Goal: Task Accomplishment & Management: Use online tool/utility

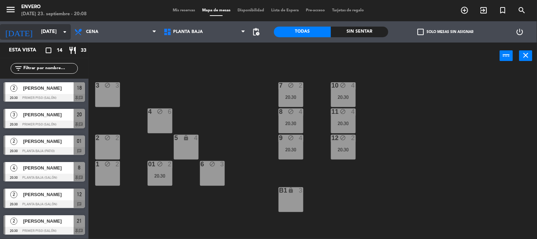
click at [39, 25] on input "[DATE]" at bounding box center [71, 31] width 67 height 13
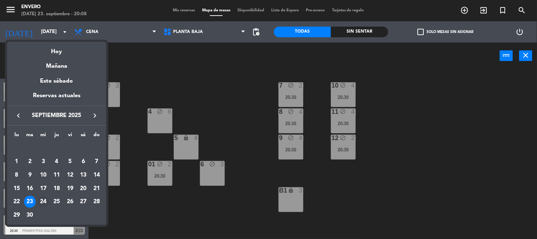
click at [45, 197] on div "24" at bounding box center [43, 201] width 12 height 12
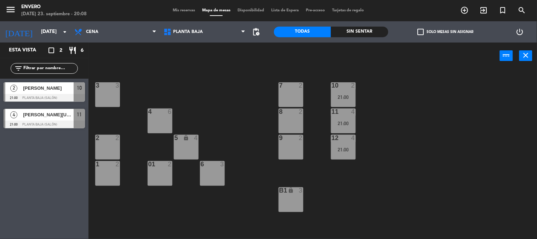
click at [52, 94] on div at bounding box center [44, 98] width 81 height 8
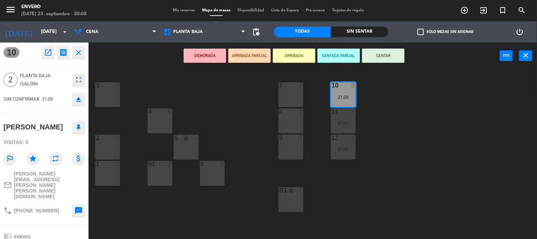
scroll to position [75, 0]
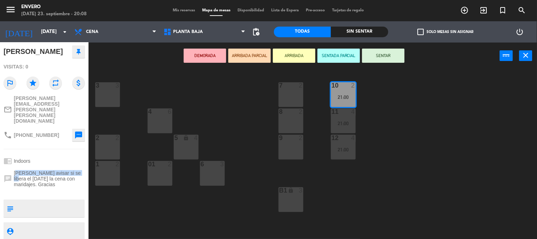
drag, startPoint x: 17, startPoint y: 150, endPoint x: 76, endPoint y: 155, distance: 59.7
click at [76, 170] on span "[PERSON_NAME] avisar si se libera el [DATE] la cena con maridajes. Gracias" at bounding box center [49, 178] width 71 height 17
click at [67, 167] on div "chat [PERSON_NAME] avisar si se libera el [DATE] la cena con maridajes. Gracias" at bounding box center [44, 178] width 81 height 22
drag, startPoint x: 32, startPoint y: 166, endPoint x: 14, endPoint y: 154, distance: 21.7
click at [14, 170] on span "[PERSON_NAME] avisar si se libera el [DATE] la cena con maridajes. Gracias" at bounding box center [49, 178] width 71 height 17
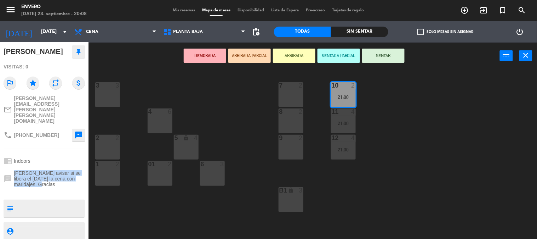
click at [34, 168] on div "chat [PERSON_NAME] avisar si se libera el [DATE] la cena con maridajes. Gracias" at bounding box center [44, 178] width 81 height 22
drag, startPoint x: 320, startPoint y: 125, endPoint x: 340, endPoint y: 118, distance: 20.8
click at [326, 123] on div "3 3 7 2 10 2 21:00 4 6 8 2 11 4 21:00 2 2 5 lock 4 9 2 12 4 21:00 1 2 6 3 01 2 …" at bounding box center [315, 154] width 443 height 170
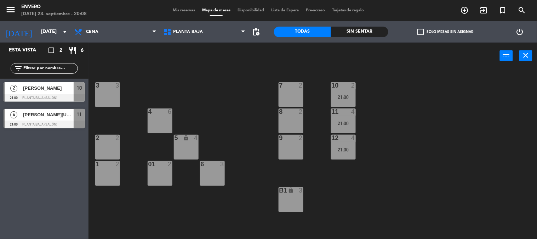
click at [340, 118] on div "11 4 21:00" at bounding box center [343, 120] width 25 height 25
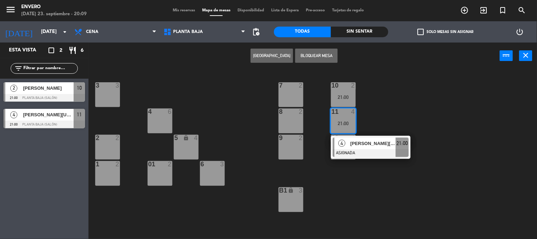
click at [44, 124] on div at bounding box center [44, 124] width 81 height 8
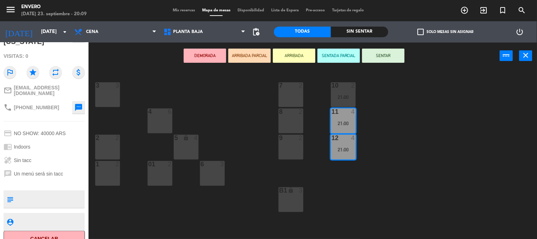
scroll to position [104, 0]
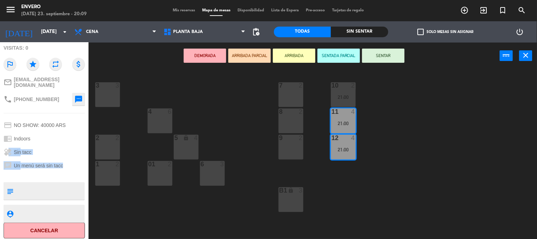
drag, startPoint x: 69, startPoint y: 165, endPoint x: 8, endPoint y: 149, distance: 62.4
click at [8, 149] on div "11 open_in_new receipt 9:00 PM [DATE] 4 personas birthday [PERSON_NAME][US_STAT…" at bounding box center [44, 140] width 89 height 196
click at [80, 145] on div "healing Sin tacc" at bounding box center [44, 151] width 81 height 13
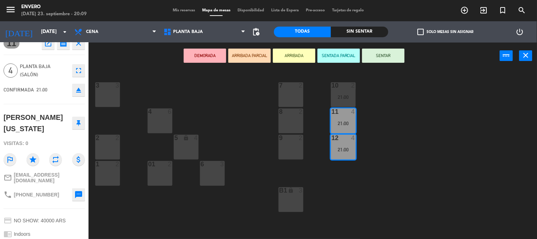
scroll to position [0, 0]
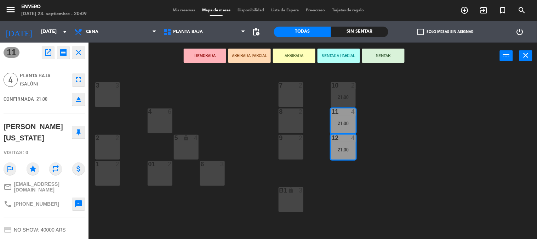
click at [124, 60] on div "DEMORADA ARRIBADA PARCIAL ARRIBADA SENTADA PARCIAL SENTAR power_input close" at bounding box center [294, 55] width 411 height 27
click at [57, 33] on input "[DATE]" at bounding box center [71, 31] width 67 height 13
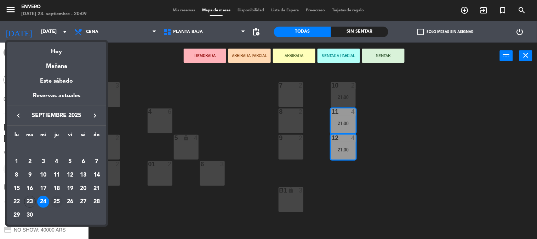
click at [57, 195] on div "25" at bounding box center [57, 201] width 12 height 12
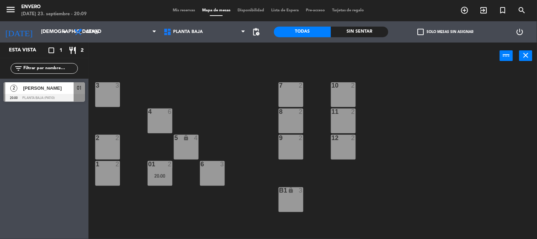
click at [59, 94] on div at bounding box center [44, 98] width 81 height 8
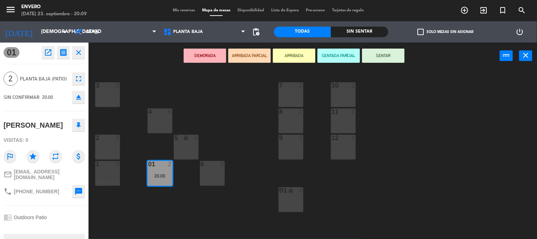
click at [103, 118] on div "3 3 7 2 10 2 4 6 8 2 11 2 2 2 5 lock 4 9 2 12 2 1 2 6 3 01 2 20:00 B1 lock 3" at bounding box center [315, 154] width 443 height 170
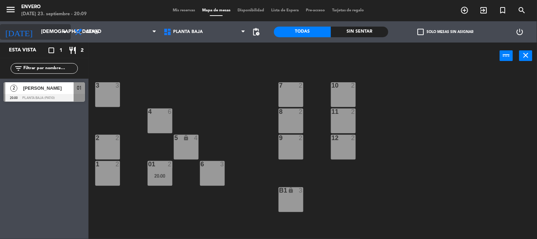
click at [58, 27] on input "[DEMOGRAPHIC_DATA][DATE]" at bounding box center [71, 31] width 67 height 13
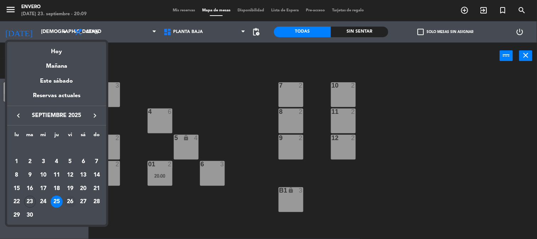
click at [75, 197] on td "26" at bounding box center [69, 201] width 13 height 13
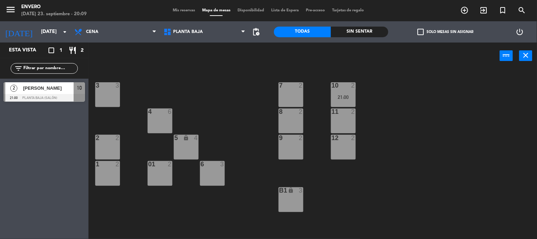
click at [57, 86] on span "[PERSON_NAME]" at bounding box center [48, 87] width 51 height 7
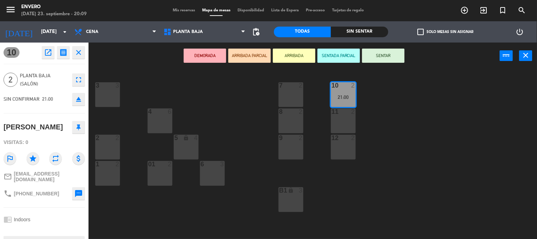
click at [129, 212] on div "3 3 7 2 10 2 21:00 4 6 8 2 11 2 2 2 5 lock 4 9 2 12 2 1 2 6 3 01 2 B1 lock 3" at bounding box center [315, 154] width 443 height 170
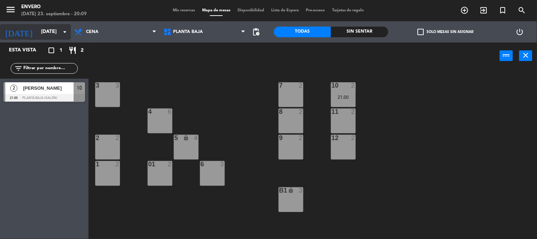
click at [47, 29] on input "[DATE]" at bounding box center [71, 31] width 67 height 13
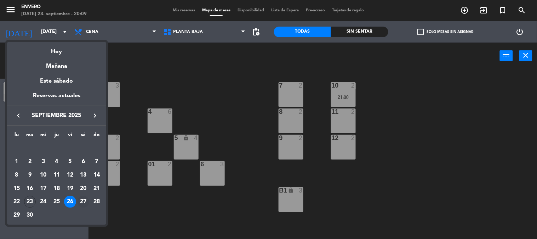
click at [86, 199] on div "27" at bounding box center [83, 201] width 12 height 12
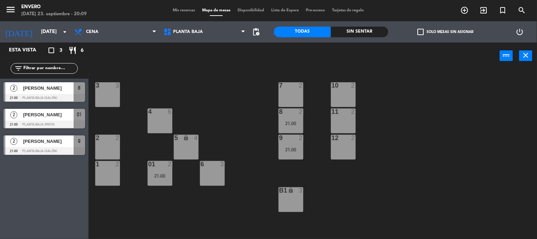
click at [61, 91] on span "[PERSON_NAME]" at bounding box center [48, 87] width 51 height 7
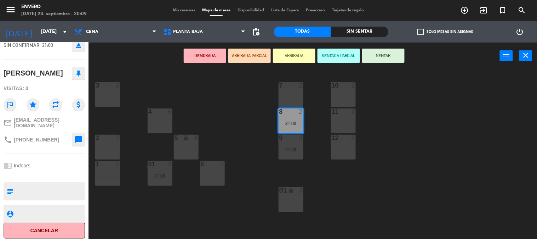
scroll to position [15, 0]
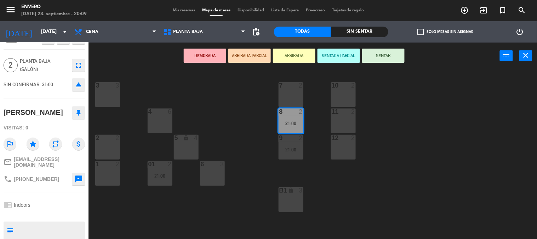
drag, startPoint x: 99, startPoint y: 109, endPoint x: 101, endPoint y: 119, distance: 10.4
click at [100, 112] on div "3 3 7 2 10 2 4 6 8 2 21:00 11 2 2 2 5 lock 4 9 2 21:00 12 2 1 2 6 3 01 2 21:00 …" at bounding box center [315, 154] width 443 height 170
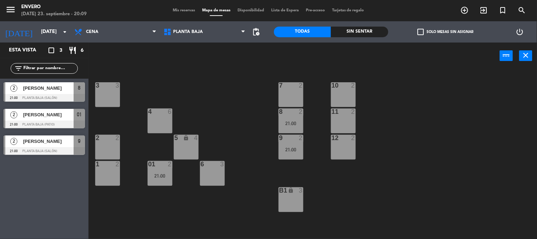
click at [47, 118] on div "[PERSON_NAME]" at bounding box center [47, 115] width 51 height 12
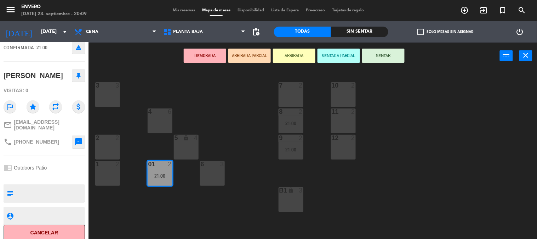
scroll to position [52, 0]
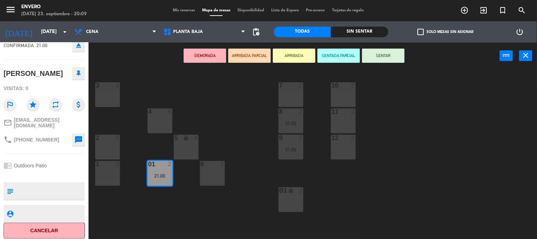
click at [109, 115] on div "3 3 7 2 10 2 4 6 8 2 21:00 11 2 2 2 5 lock 4 9 2 21:00 12 2 1 2 6 3 01 2 21:00 …" at bounding box center [315, 154] width 443 height 170
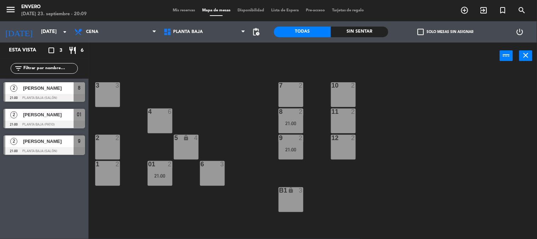
click at [50, 138] on span "[PERSON_NAME]" at bounding box center [48, 140] width 51 height 7
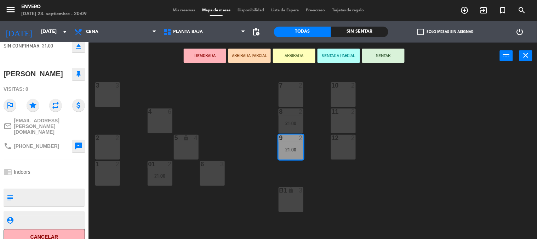
scroll to position [54, 0]
click at [114, 121] on div "3 3 7 2 10 2 4 6 8 2 21:00 11 2 2 2 5 lock 4 9 2 21:00 12 2 1 2 6 3 01 2 21:00 …" at bounding box center [315, 154] width 443 height 170
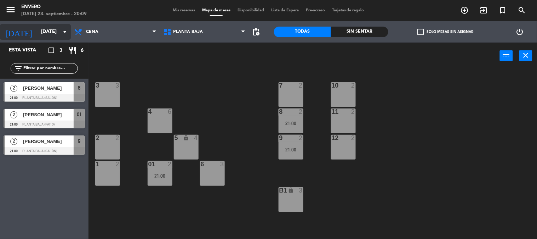
click at [57, 25] on input "[DATE]" at bounding box center [71, 31] width 67 height 13
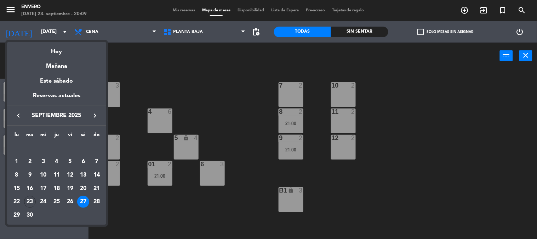
click at [91, 114] on icon "keyboard_arrow_right" at bounding box center [95, 115] width 8 height 8
click at [83, 160] on div "4" at bounding box center [83, 161] width 12 height 12
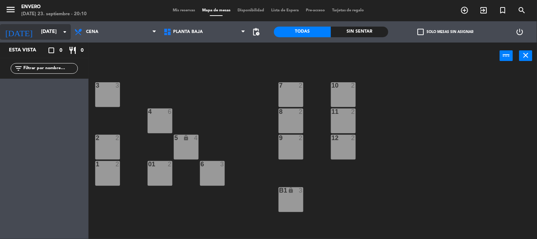
click at [38, 34] on input "[DATE]" at bounding box center [71, 31] width 67 height 13
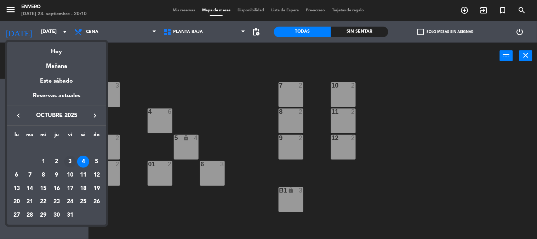
click at [64, 160] on div "3" at bounding box center [70, 161] width 12 height 12
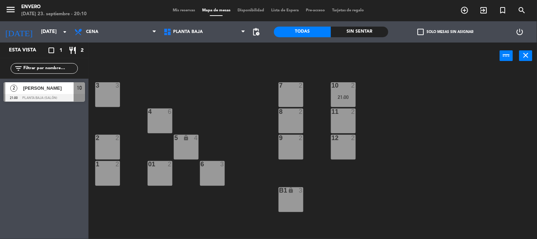
click at [55, 91] on span "[PERSON_NAME]" at bounding box center [48, 87] width 51 height 7
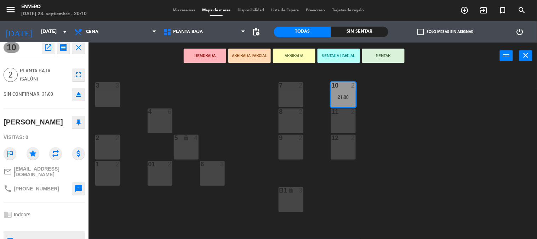
scroll to position [0, 0]
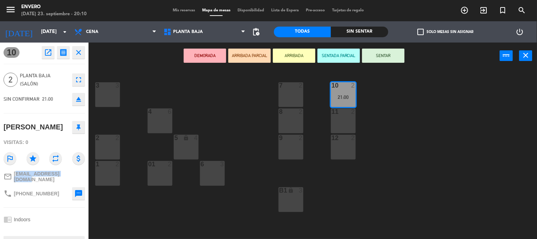
drag, startPoint x: 80, startPoint y: 174, endPoint x: 16, endPoint y: 175, distance: 64.4
click at [16, 175] on div "mail_outline [EMAIL_ADDRESS][DOMAIN_NAME]" at bounding box center [44, 176] width 81 height 16
click at [125, 121] on div "3 3 7 2 10 2 21:00 4 6 8 2 11 2 2 2 5 lock 4 9 2 12 2 1 2 6 3 01 2 B1 lock 3" at bounding box center [315, 154] width 443 height 170
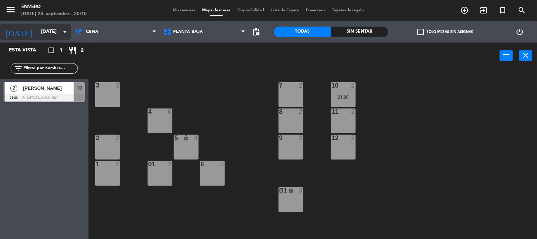
click at [49, 30] on input "[DATE]" at bounding box center [71, 31] width 67 height 13
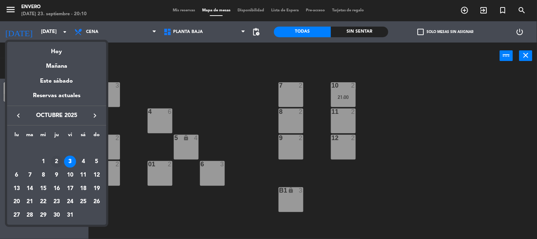
click at [58, 161] on div "2" at bounding box center [57, 161] width 12 height 12
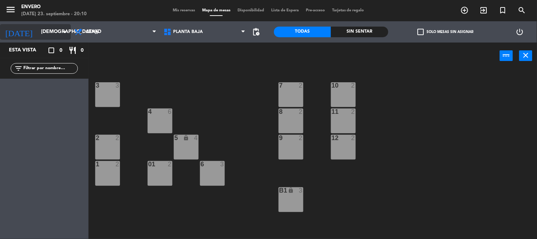
click at [50, 39] on div "[DATE] [DATE] arrow_drop_down" at bounding box center [35, 32] width 71 height 16
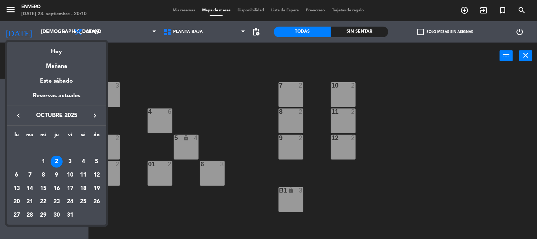
click at [17, 116] on icon "keyboard_arrow_left" at bounding box center [18, 115] width 8 height 8
click at [31, 205] on div "23" at bounding box center [30, 201] width 12 height 12
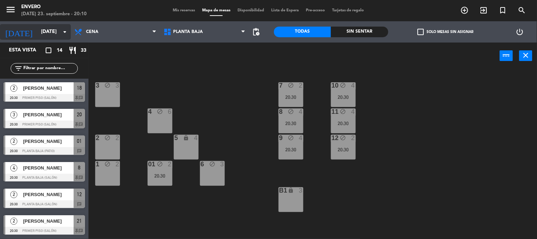
click at [44, 37] on input "[DATE]" at bounding box center [71, 31] width 67 height 13
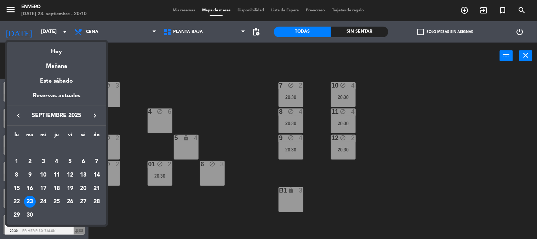
click at [45, 198] on div "24" at bounding box center [43, 201] width 12 height 12
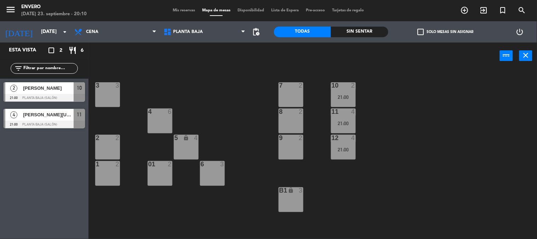
click at [66, 87] on span "[PERSON_NAME]" at bounding box center [48, 87] width 51 height 7
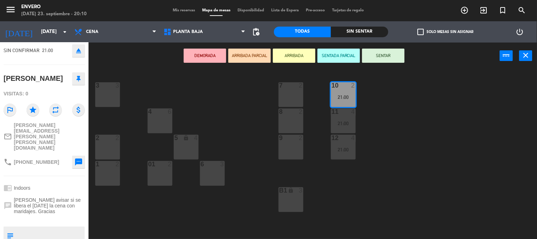
scroll to position [36, 0]
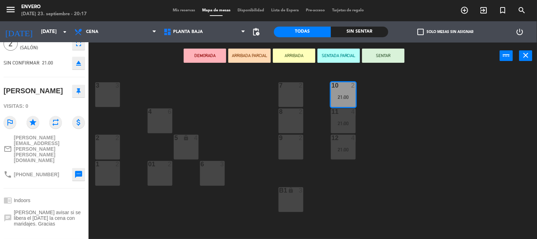
click at [254, 104] on div "3 3 7 2 10 2 21:00 4 6 8 2 11 4 21:00 2 2 5 lock 4 9 2 12 4 21:00 1 2 6 3 01 2 …" at bounding box center [315, 154] width 443 height 170
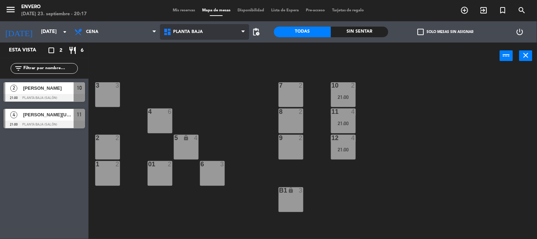
click at [175, 29] on span "Planta Baja" at bounding box center [204, 32] width 89 height 16
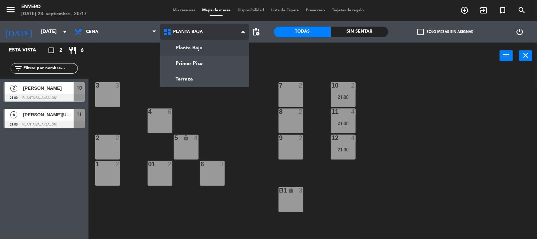
click at [174, 29] on span "Planta Baja" at bounding box center [188, 31] width 30 height 5
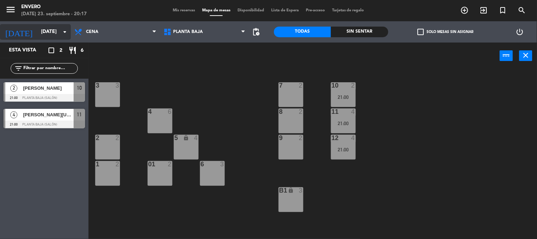
click at [53, 30] on input "[DATE]" at bounding box center [71, 31] width 67 height 13
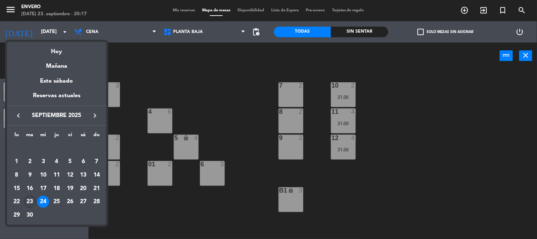
click at [30, 203] on div "23" at bounding box center [30, 201] width 12 height 12
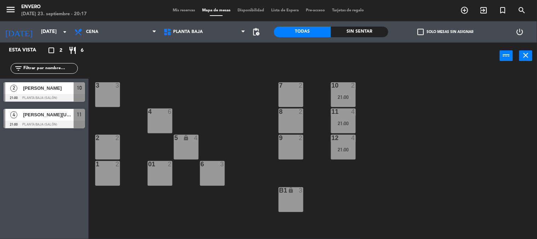
type input "[DATE]"
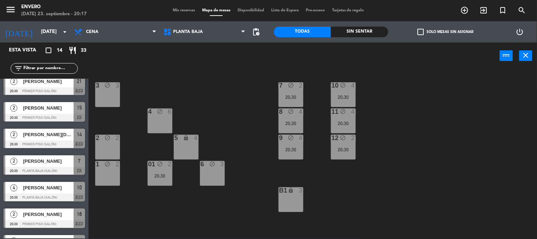
scroll to position [157, 0]
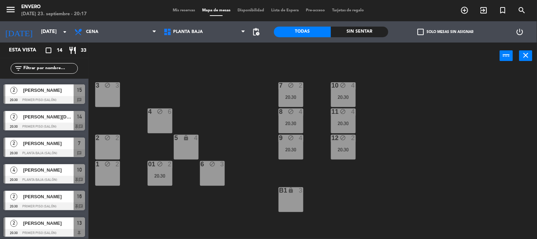
click at [186, 11] on span "Mis reservas" at bounding box center [183, 10] width 29 height 4
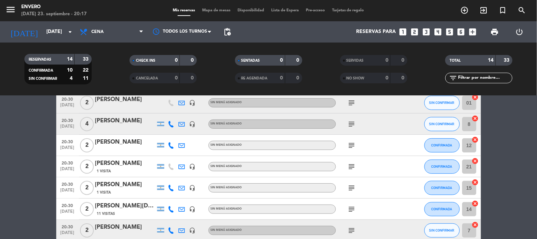
scroll to position [118, 0]
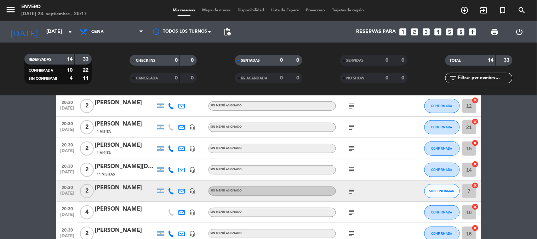
click at [352, 168] on icon "subject" at bounding box center [352, 169] width 8 height 8
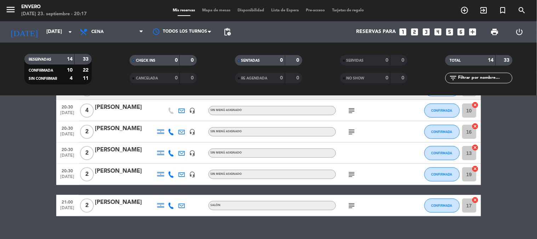
scroll to position [232, 0]
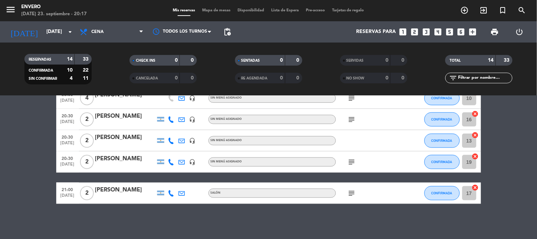
click at [354, 194] on icon "subject" at bounding box center [352, 193] width 8 height 8
click at [353, 194] on icon "subject" at bounding box center [352, 193] width 8 height 8
click at [354, 212] on div "No hay notas para este servicio. Haz clic para agregar una 20:30 [DATE] 2 [PERS…" at bounding box center [268, 167] width 537 height 143
click at [205, 12] on div "Mis reservas Mapa de mesas Disponibilidad Lista de Espera Pre-acceso Tarjetas d…" at bounding box center [268, 10] width 199 height 6
click at [211, 11] on span "Mapa de mesas" at bounding box center [216, 10] width 35 height 4
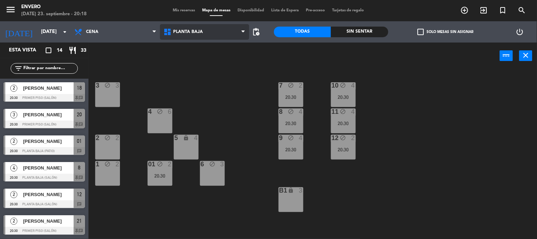
click at [181, 32] on span "Planta Baja" at bounding box center [188, 31] width 30 height 5
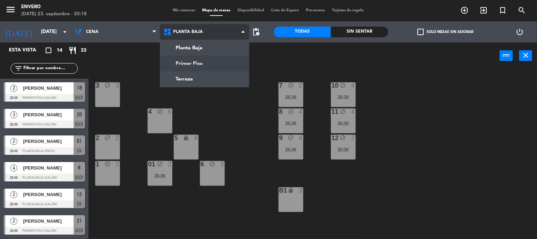
click at [188, 63] on ng-component "menu Envero [DATE] 23. septiembre - 20:18 Mis reservas Mapa de mesas Disponibil…" at bounding box center [268, 119] width 537 height 239
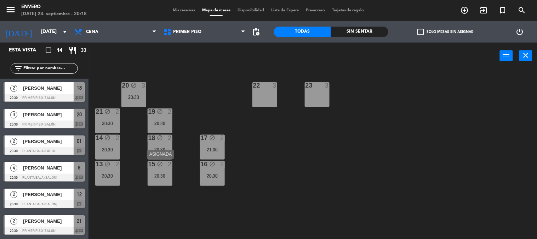
click at [157, 171] on div "15 block 2 20:30" at bounding box center [160, 173] width 25 height 25
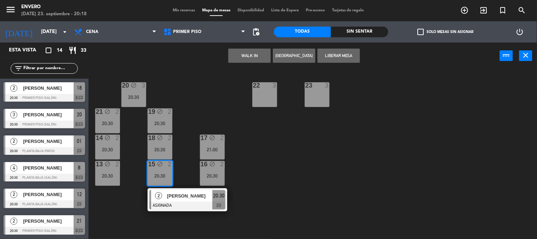
click at [293, 158] on div "20 block 3 20:30 22 3 23 3 21 block 2 20:30 19 block 2 20:30 14 block 2 20:30 1…" at bounding box center [315, 154] width 443 height 170
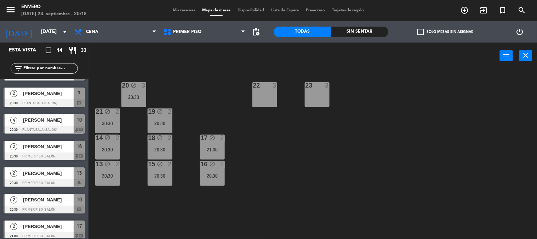
scroll to position [212, 0]
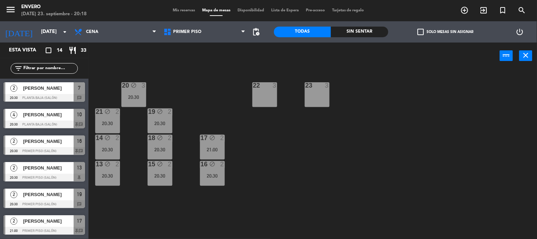
click at [172, 8] on span "Mis reservas" at bounding box center [183, 10] width 29 height 4
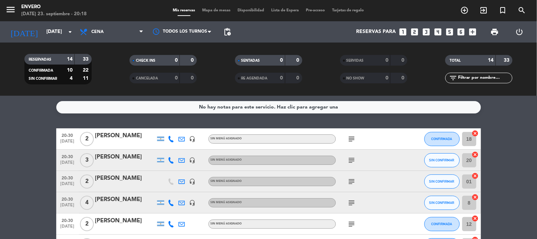
click at [212, 6] on div "menu Envero [DATE] 23. septiembre - 20:18 Mis reservas Mapa de mesas Disponibil…" at bounding box center [268, 10] width 537 height 21
click at [215, 11] on span "Mapa de mesas" at bounding box center [216, 10] width 35 height 4
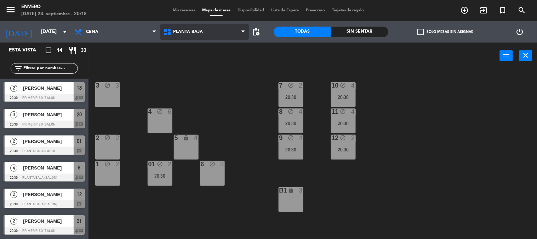
click at [187, 24] on span "Planta Baja" at bounding box center [204, 32] width 89 height 16
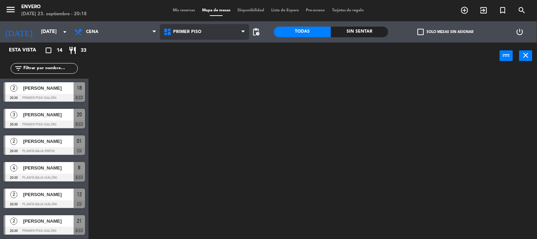
click at [207, 64] on ng-component "menu Envero [DATE] 23. septiembre - 20:18 Mis reservas Mapa de mesas Disponibil…" at bounding box center [268, 119] width 537 height 239
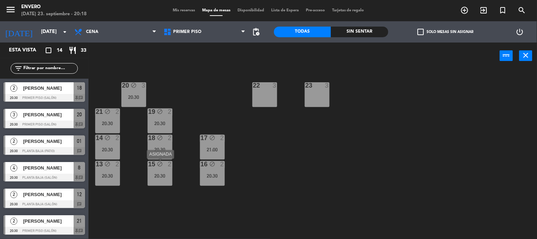
click at [168, 174] on div "20:30" at bounding box center [160, 175] width 25 height 5
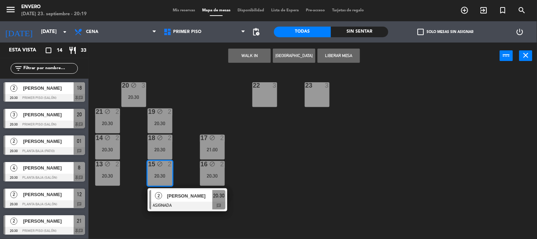
click at [176, 86] on div "20 block 3 20:30 22 3 23 3 21 block 2 20:30 19 block 2 20:30 14 block 2 20:30 1…" at bounding box center [315, 154] width 443 height 170
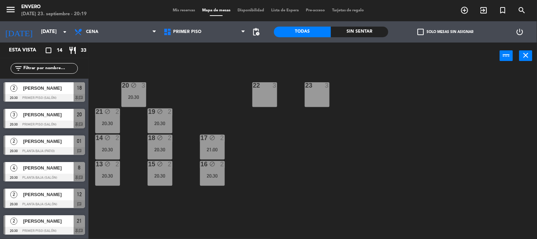
click at [163, 173] on div "20:30" at bounding box center [160, 175] width 25 height 5
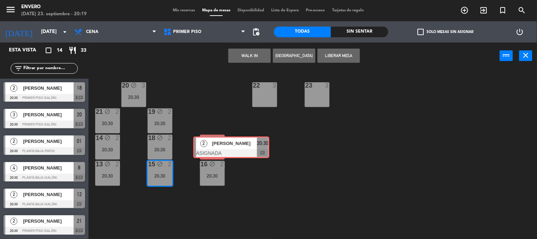
drag, startPoint x: 175, startPoint y: 205, endPoint x: 218, endPoint y: 151, distance: 69.0
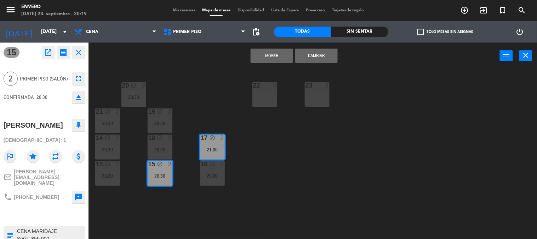
click at [314, 57] on button "Cambiar" at bounding box center [316, 56] width 42 height 14
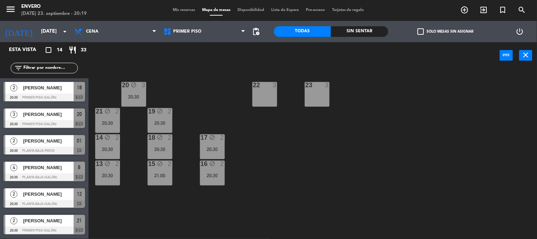
click at [311, 173] on div "20 block 3 20:30 22 3 23 3 21 block 2 20:30 19 block 2 20:30 14 block 2 20:30 1…" at bounding box center [315, 154] width 443 height 170
click at [169, 178] on div "15 block 2 21:00" at bounding box center [160, 172] width 25 height 25
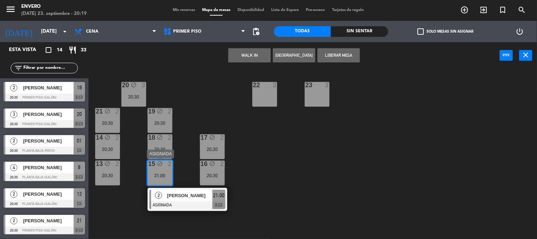
click at [225, 202] on div "2 [PERSON_NAME] ASIGNADA 21:00 chat" at bounding box center [188, 199] width 80 height 23
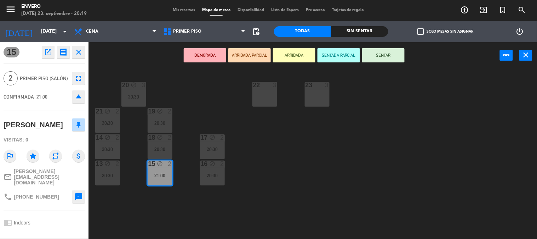
click at [225, 202] on div "20 block 3 20:30 22 3 23 3 21 block 2 20:30 19 block 2 20:30 14 block 2 20:30 1…" at bounding box center [315, 154] width 443 height 170
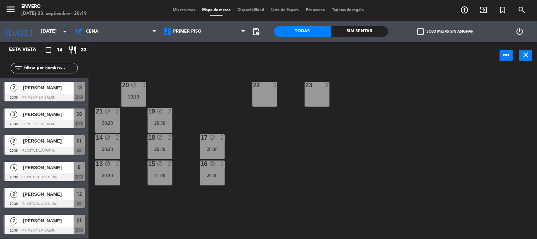
scroll to position [107, 0]
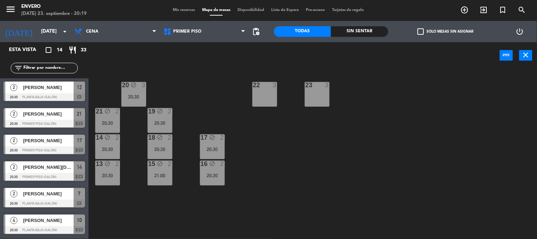
click at [189, 10] on span "Mis reservas" at bounding box center [183, 10] width 29 height 4
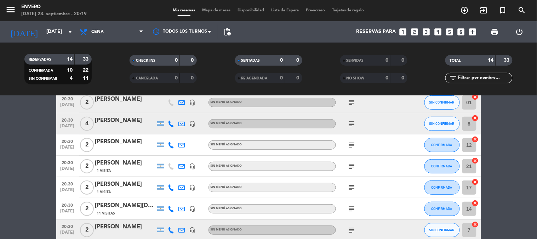
scroll to position [232, 0]
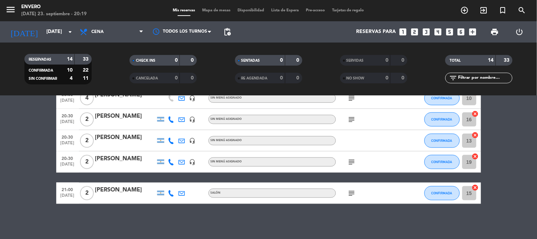
click at [354, 192] on icon "subject" at bounding box center [352, 193] width 8 height 8
click at [342, 214] on div "No hay notas para este servicio. Haz clic para agregar una 20:30 [DATE] 2 [PERS…" at bounding box center [268, 167] width 537 height 143
click at [351, 192] on icon "subject" at bounding box center [352, 193] width 8 height 8
click at [351, 193] on icon "subject" at bounding box center [352, 193] width 8 height 8
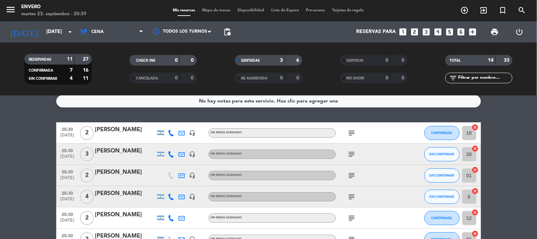
scroll to position [0, 0]
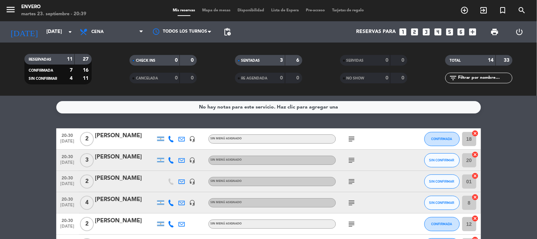
click at [353, 138] on icon "subject" at bounding box center [352, 139] width 8 height 8
click at [351, 135] on icon "subject" at bounding box center [352, 139] width 8 height 8
click at [353, 161] on icon "subject" at bounding box center [352, 160] width 8 height 8
click at [352, 161] on icon "subject" at bounding box center [352, 160] width 8 height 8
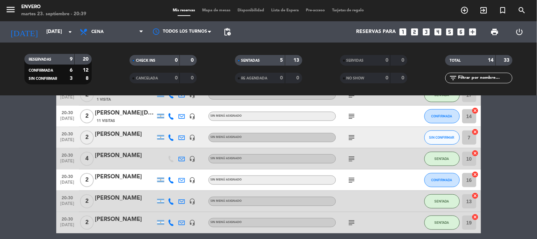
scroll to position [157, 0]
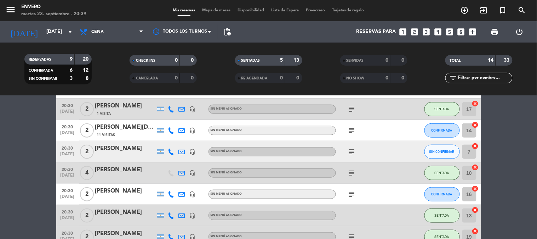
click at [351, 150] on icon "subject" at bounding box center [352, 151] width 8 height 8
click at [352, 150] on icon "subject" at bounding box center [352, 151] width 8 height 8
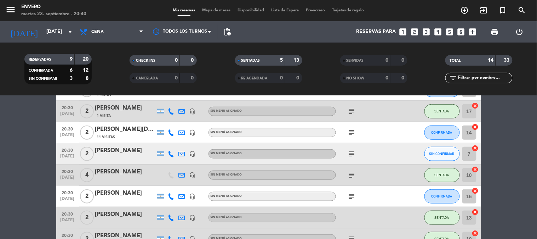
scroll to position [153, 0]
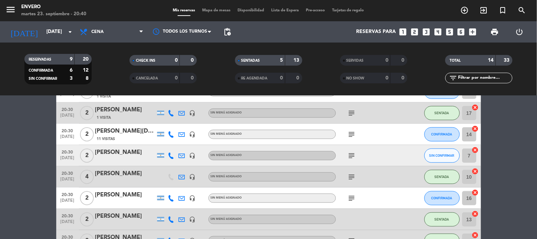
click at [213, 14] on div "menu Envero [DATE] 23. septiembre - 20:40 Mis reservas Mapa de mesas Disponibil…" at bounding box center [268, 10] width 537 height 21
click at [214, 11] on span "Mapa de mesas" at bounding box center [216, 10] width 35 height 4
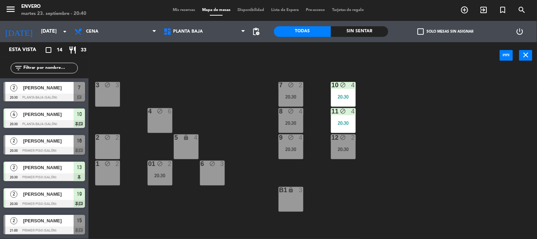
scroll to position [173, 0]
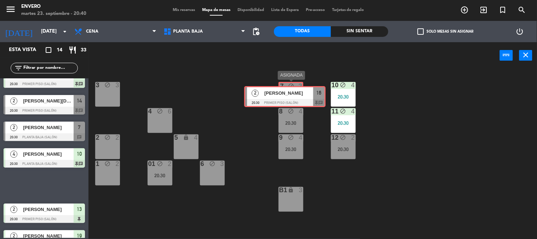
drag, startPoint x: 46, startPoint y: 181, endPoint x: 287, endPoint y: 92, distance: 256.4
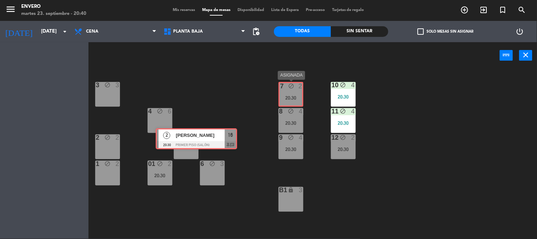
click at [287, 92] on div "Esta vista crop_square 14 restaurant 33 filter_list 2 [PERSON_NAME] 20:30 Prime…" at bounding box center [268, 140] width 537 height 197
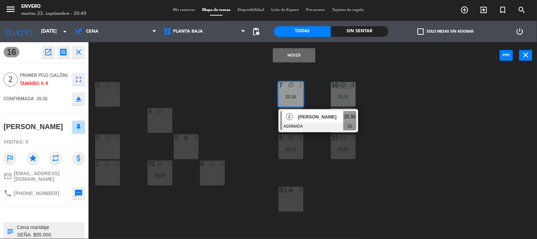
click at [250, 93] on div "3 block 3 7 block 2 20:30 2 [PERSON_NAME] ASIGNADA 20:30 chat 10 block 4 20:30 …" at bounding box center [315, 154] width 443 height 170
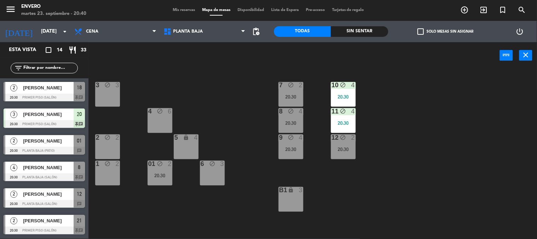
scroll to position [27, 0]
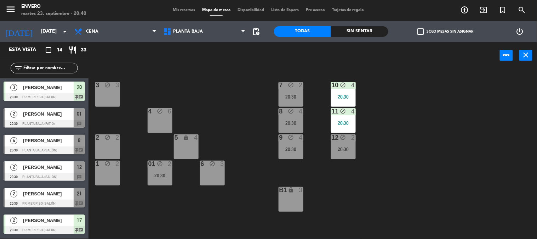
click at [292, 97] on div "20:30" at bounding box center [291, 96] width 25 height 5
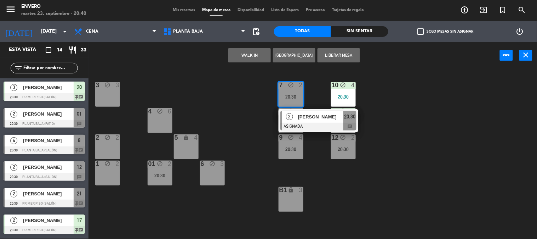
click at [317, 115] on div "2 [PERSON_NAME] ASIGNADA 20:30 chat" at bounding box center [318, 120] width 90 height 23
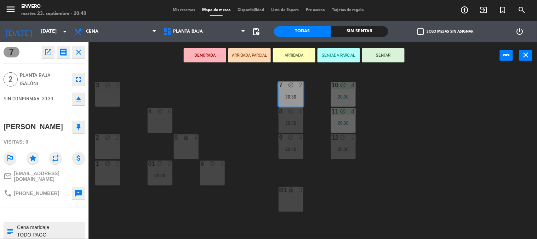
click at [79, 98] on icon "eject" at bounding box center [78, 99] width 8 height 8
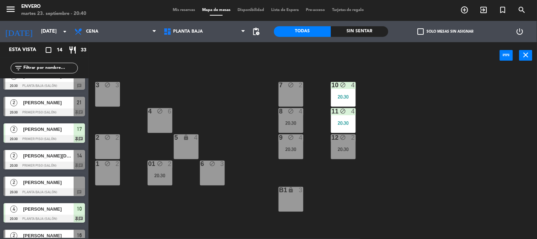
scroll to position [157, 0]
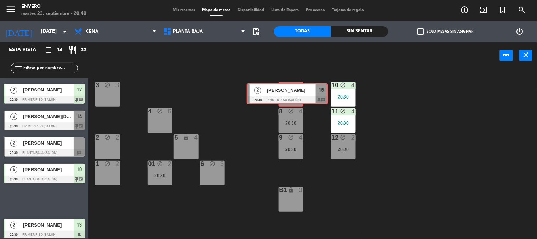
drag, startPoint x: 43, startPoint y: 200, endPoint x: 286, endPoint y: 94, distance: 265.6
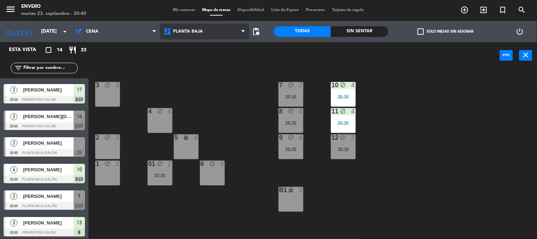
click at [199, 28] on span "Planta Baja" at bounding box center [204, 32] width 89 height 16
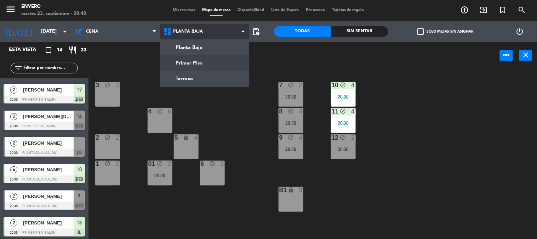
click at [200, 59] on ng-component "menu Envero [DATE] 23. septiembre - 20:40 Mis reservas Mapa de mesas Disponibil…" at bounding box center [268, 119] width 537 height 239
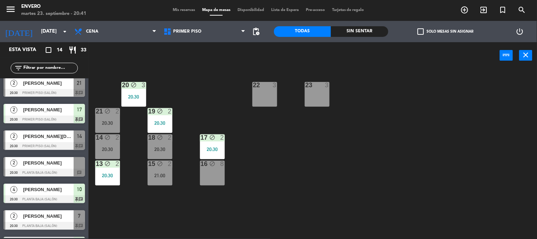
scroll to position [133, 0]
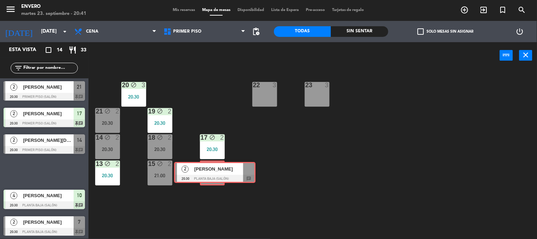
drag, startPoint x: 39, startPoint y: 170, endPoint x: 210, endPoint y: 172, distance: 170.7
click at [210, 172] on div "Esta vista crop_square 14 restaurant 33 filter_list 2 [PERSON_NAME] 20:30 Prime…" at bounding box center [268, 140] width 537 height 197
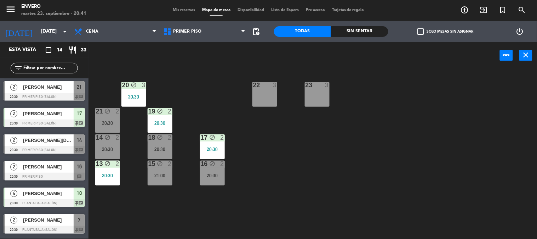
click at [320, 161] on div "20 block 3 20:30 22 3 23 3 21 block 2 20:30 19 block 2 20:30 14 block 2 20:30 1…" at bounding box center [315, 154] width 443 height 170
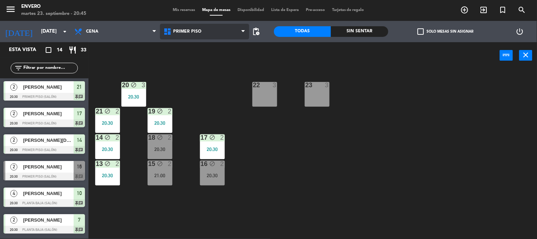
click at [185, 27] on span "Primer Piso" at bounding box center [204, 32] width 89 height 16
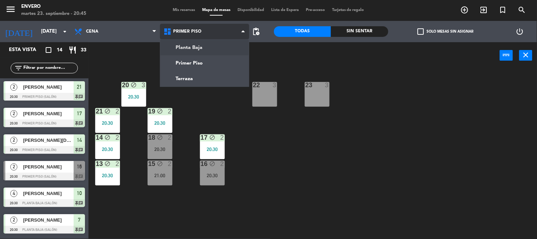
click at [197, 51] on ng-component "menu Envero [DATE] 23. septiembre - 20:45 Mis reservas Mapa de mesas Disponibil…" at bounding box center [268, 119] width 537 height 239
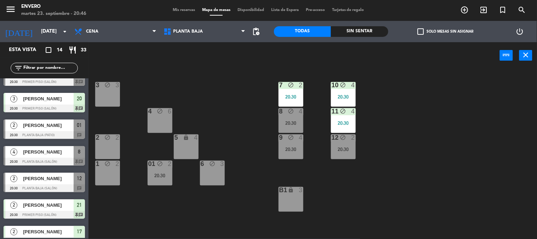
scroll to position [0, 0]
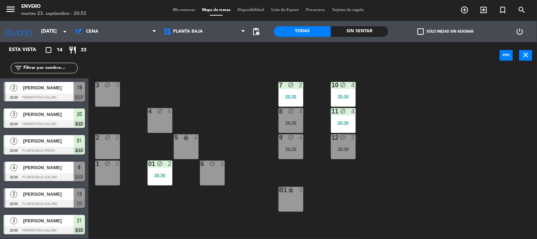
click at [188, 11] on span "Mis reservas" at bounding box center [183, 10] width 29 height 4
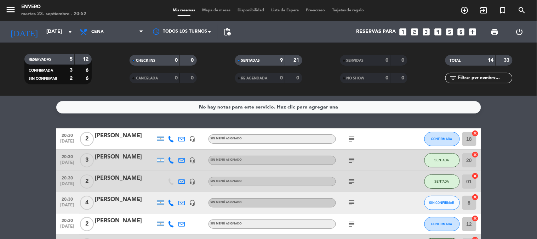
click at [352, 136] on icon "subject" at bounding box center [352, 139] width 8 height 8
click at [352, 202] on icon "subject" at bounding box center [352, 202] width 8 height 8
click at [352, 221] on icon "subject" at bounding box center [352, 224] width 8 height 8
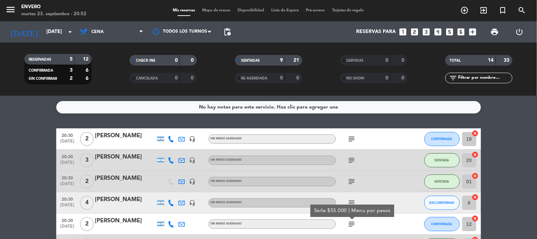
click at [352, 221] on icon "subject" at bounding box center [352, 224] width 8 height 8
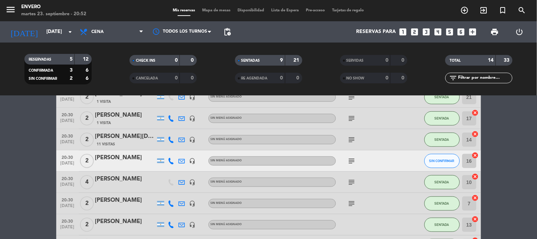
scroll to position [157, 0]
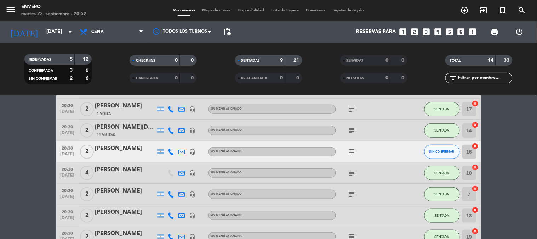
click at [348, 149] on icon "subject" at bounding box center [352, 151] width 8 height 8
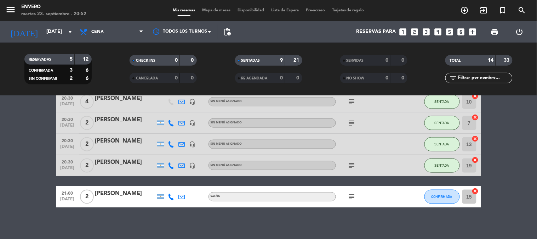
scroll to position [232, 0]
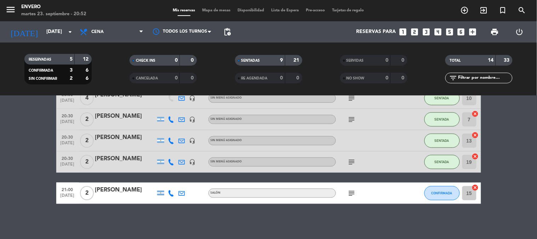
click at [357, 195] on span "subject" at bounding box center [352, 193] width 11 height 8
click at [352, 195] on icon "subject" at bounding box center [352, 193] width 8 height 8
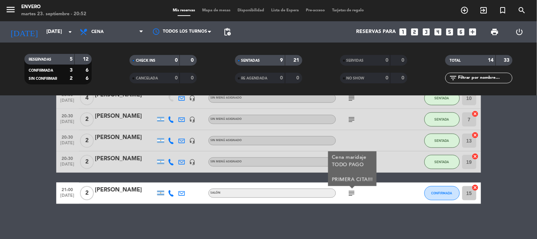
click at [352, 195] on icon "subject" at bounding box center [352, 193] width 8 height 8
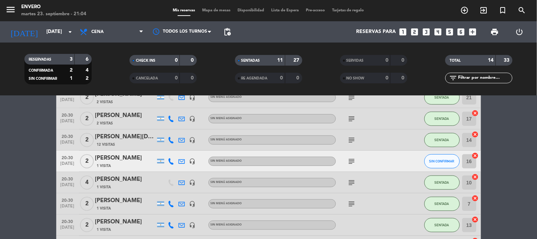
scroll to position [114, 0]
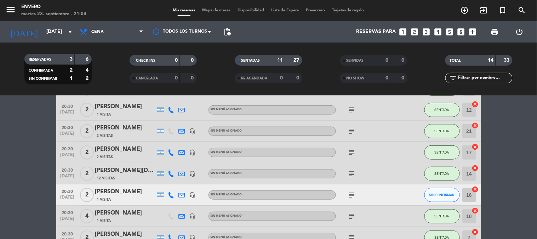
click at [352, 193] on icon "subject" at bounding box center [352, 194] width 8 height 8
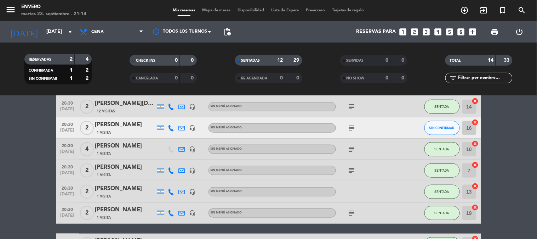
scroll to position [193, 0]
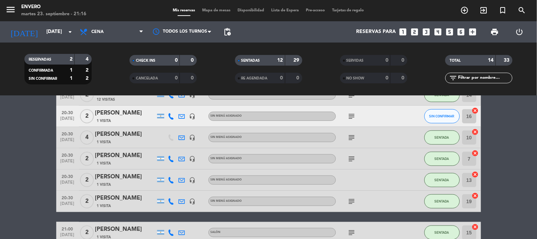
click at [352, 115] on icon "subject" at bounding box center [352, 116] width 8 height 8
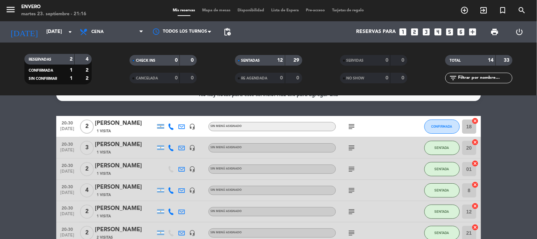
scroll to position [0, 0]
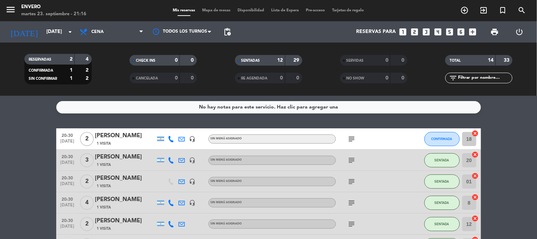
click at [349, 140] on icon "subject" at bounding box center [352, 139] width 8 height 8
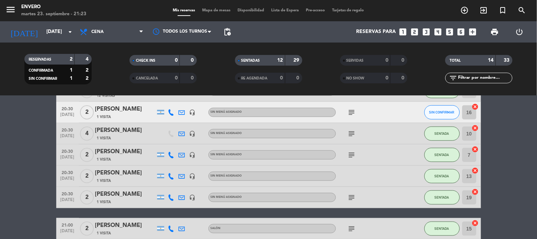
scroll to position [157, 0]
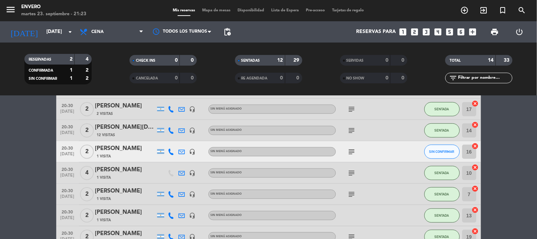
click at [415, 152] on div at bounding box center [409, 151] width 19 height 21
click at [438, 150] on span "SIN CONFIRMAR" at bounding box center [441, 151] width 25 height 4
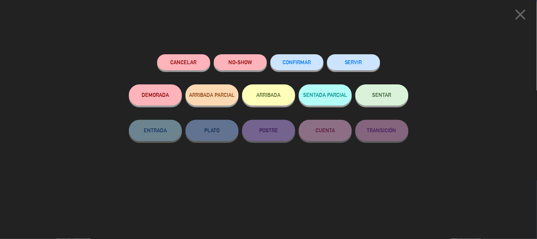
click at [374, 85] on div "SENTAR" at bounding box center [381, 101] width 53 height 35
click at [382, 96] on span "SENTAR" at bounding box center [381, 95] width 19 height 6
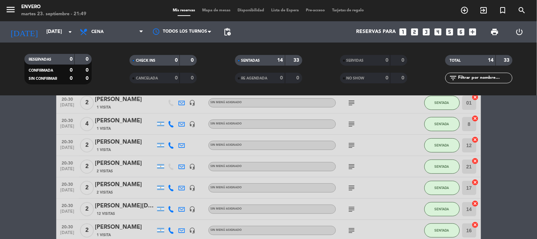
scroll to position [118, 0]
